Goal: Navigation & Orientation: Find specific page/section

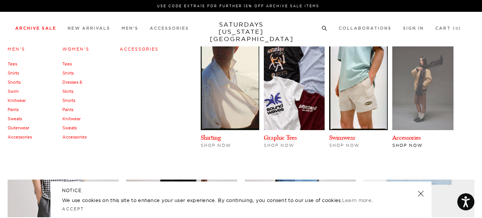
click at [415, 115] on img at bounding box center [423, 88] width 61 height 84
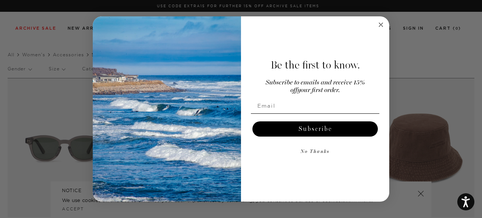
click at [380, 24] on circle "Close dialog" at bounding box center [381, 24] width 9 height 9
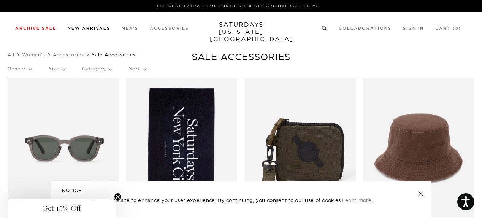
click at [91, 26] on link "New Arrivals" at bounding box center [89, 28] width 43 height 4
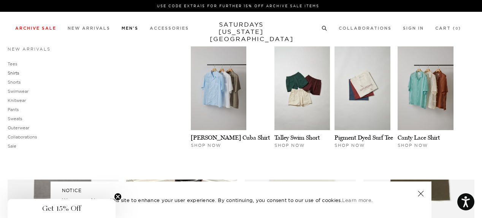
click at [18, 71] on link "Shirts" at bounding box center [13, 72] width 11 height 5
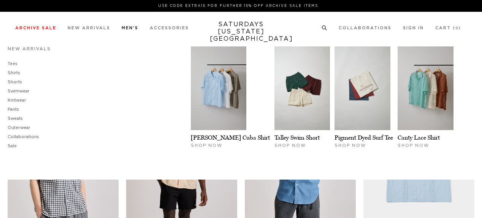
click at [12, 62] on link "Tees" at bounding box center [13, 64] width 10 height 4
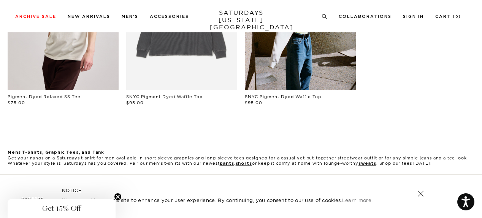
scroll to position [482, 0]
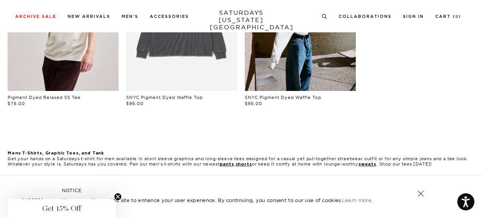
click at [422, 194] on link at bounding box center [421, 193] width 11 height 11
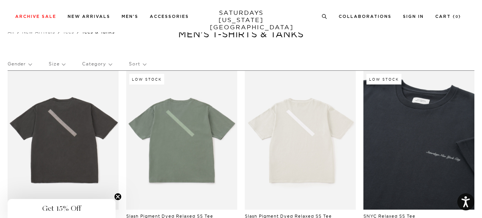
scroll to position [0, 0]
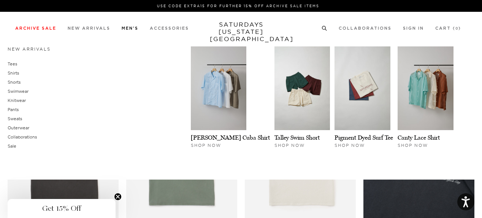
click at [134, 29] on link "Men's" at bounding box center [130, 28] width 17 height 4
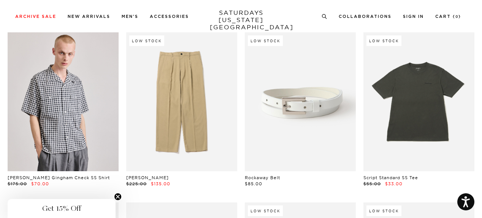
scroll to position [2579, 0]
